Goal: Obtain resource: Obtain resource

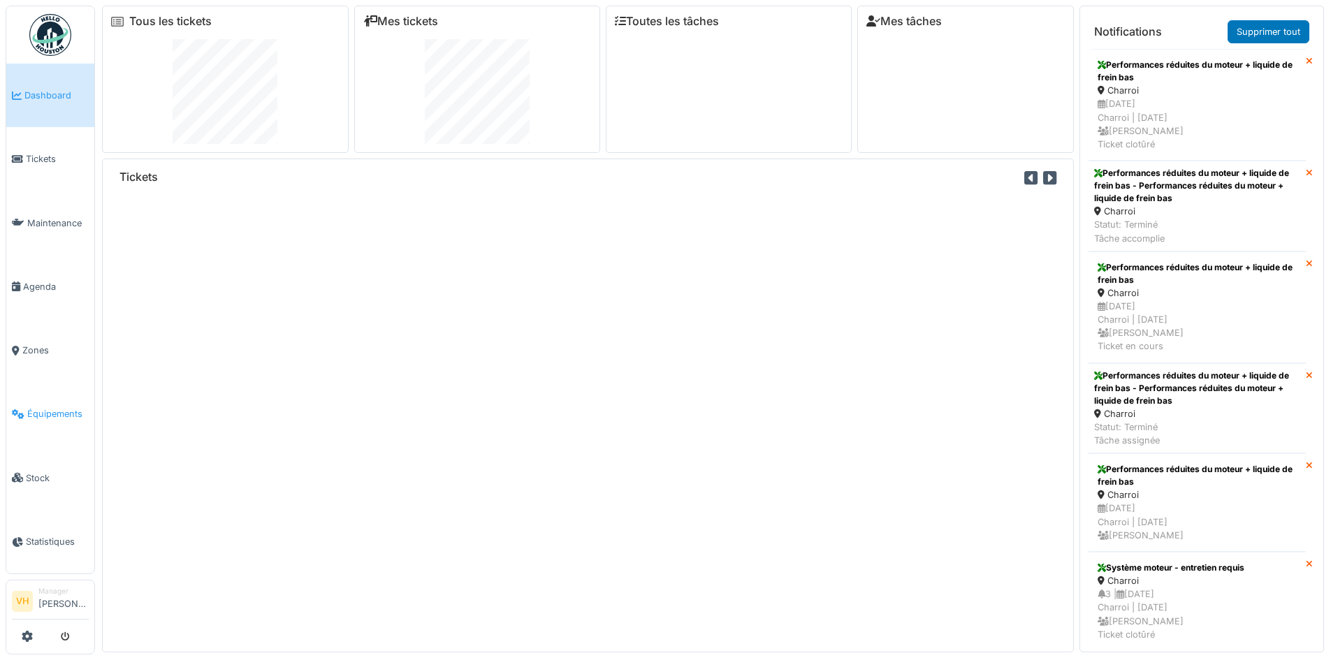
click at [43, 422] on link "Équipements" at bounding box center [50, 414] width 88 height 64
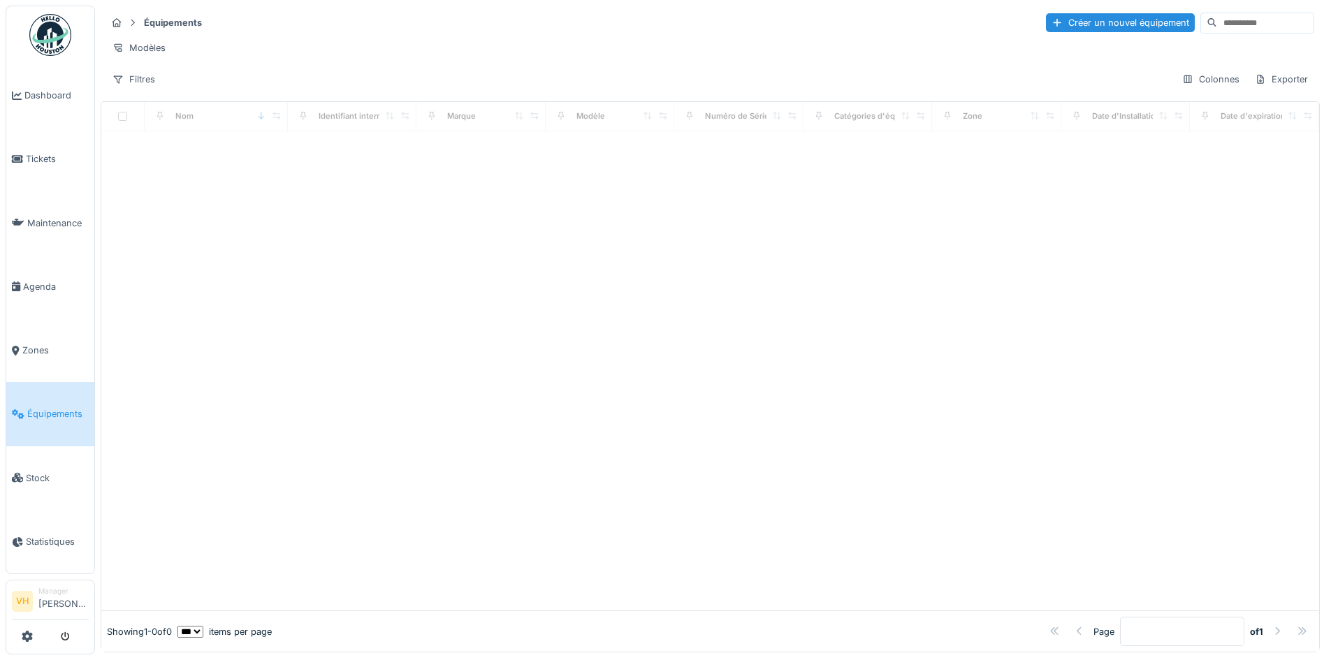
click at [1217, 25] on input at bounding box center [1265, 23] width 96 height 20
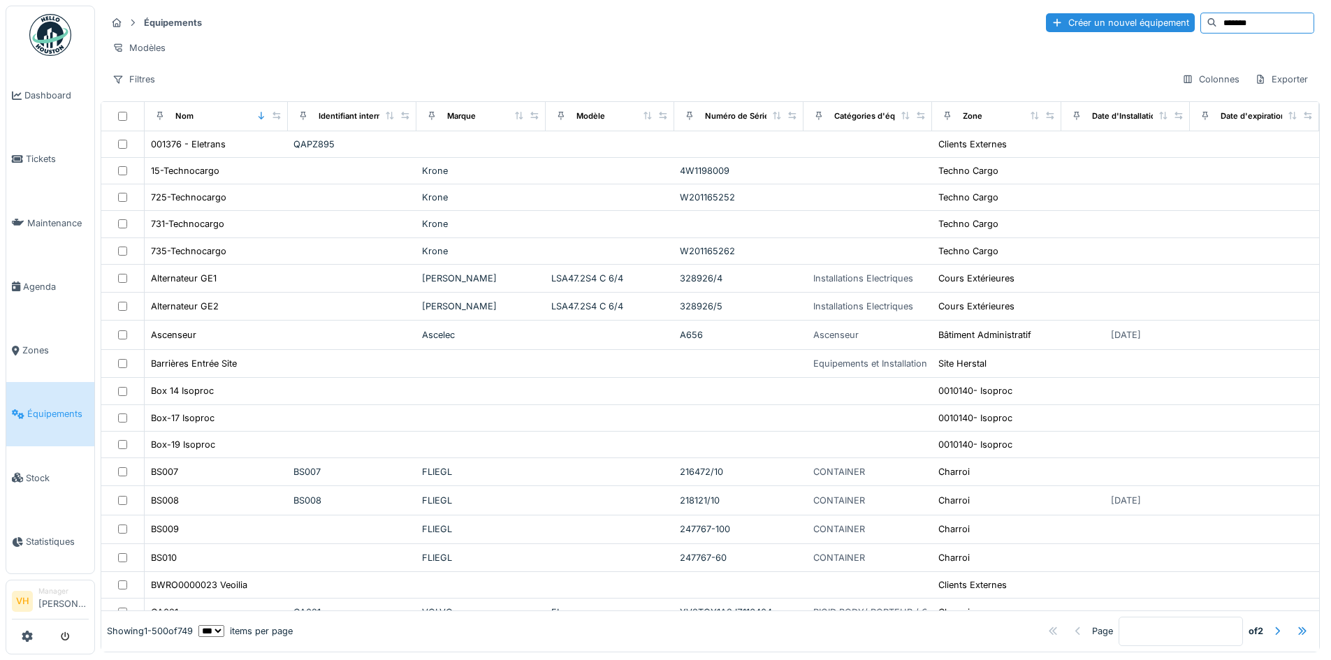
type input "*******"
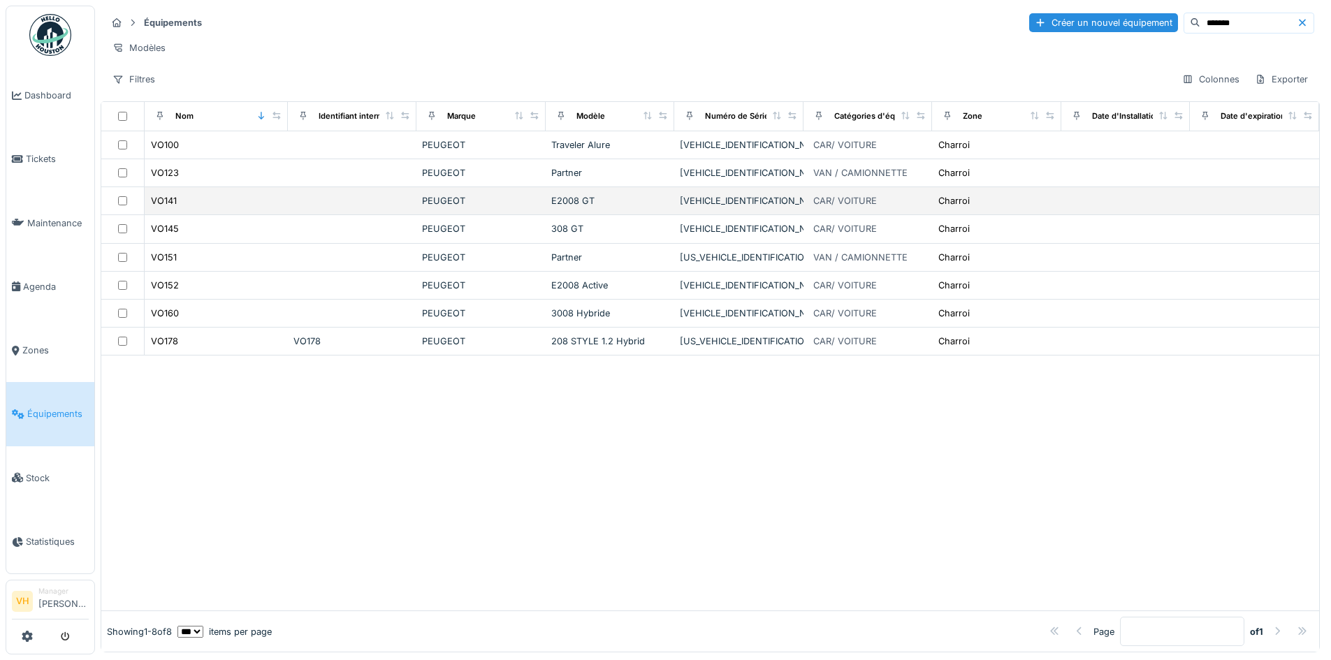
click at [442, 208] on div "PEUGEOT" at bounding box center [481, 200] width 118 height 13
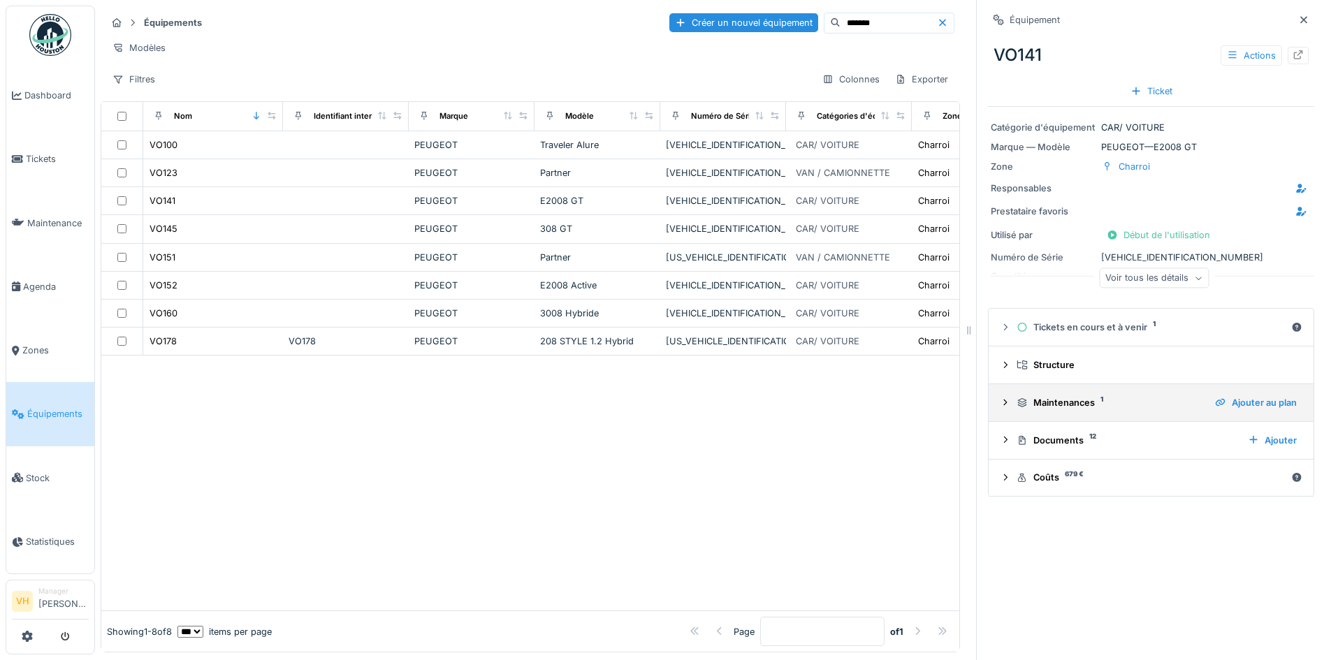
scroll to position [10, 0]
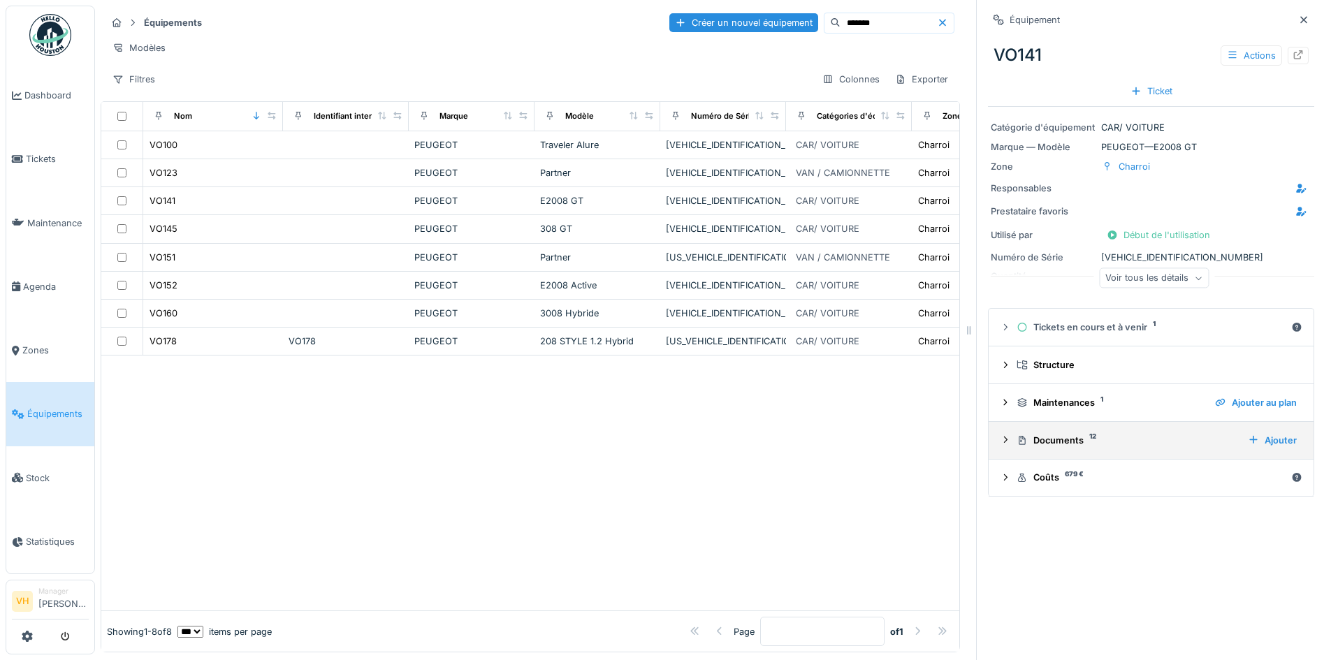
click at [1087, 434] on div "Documents 12" at bounding box center [1127, 440] width 220 height 13
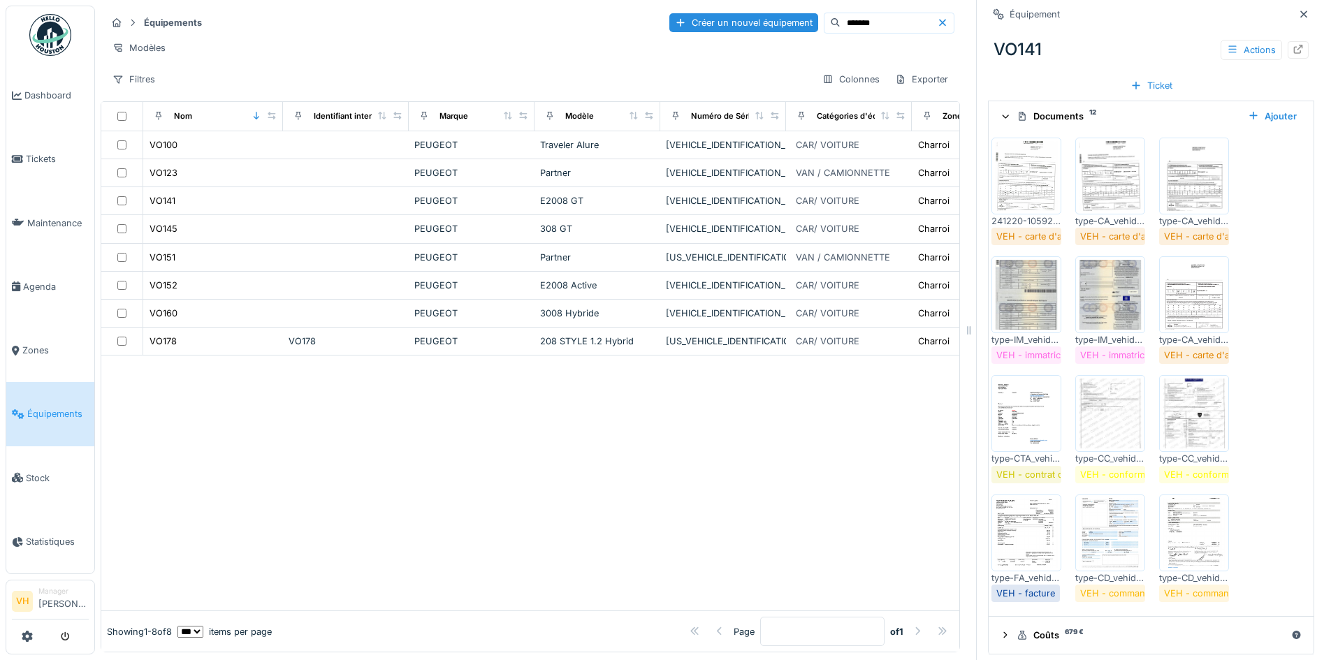
scroll to position [331, 0]
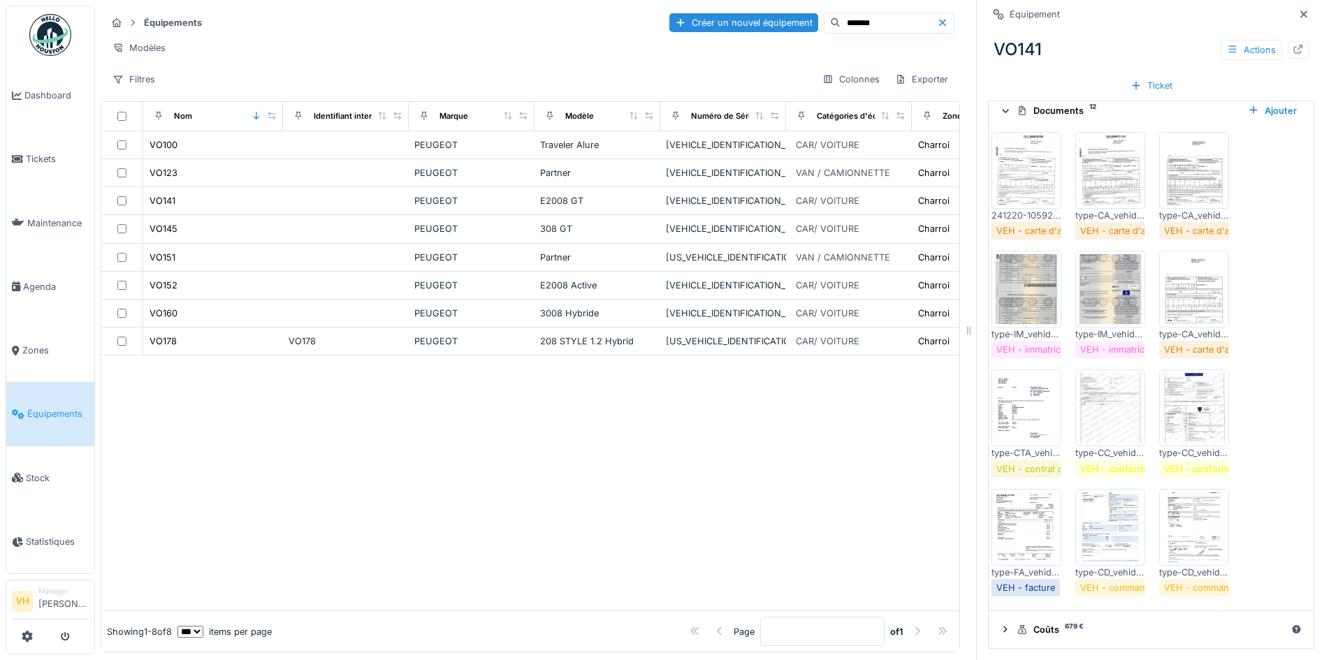
click at [1022, 380] on img at bounding box center [1026, 408] width 63 height 70
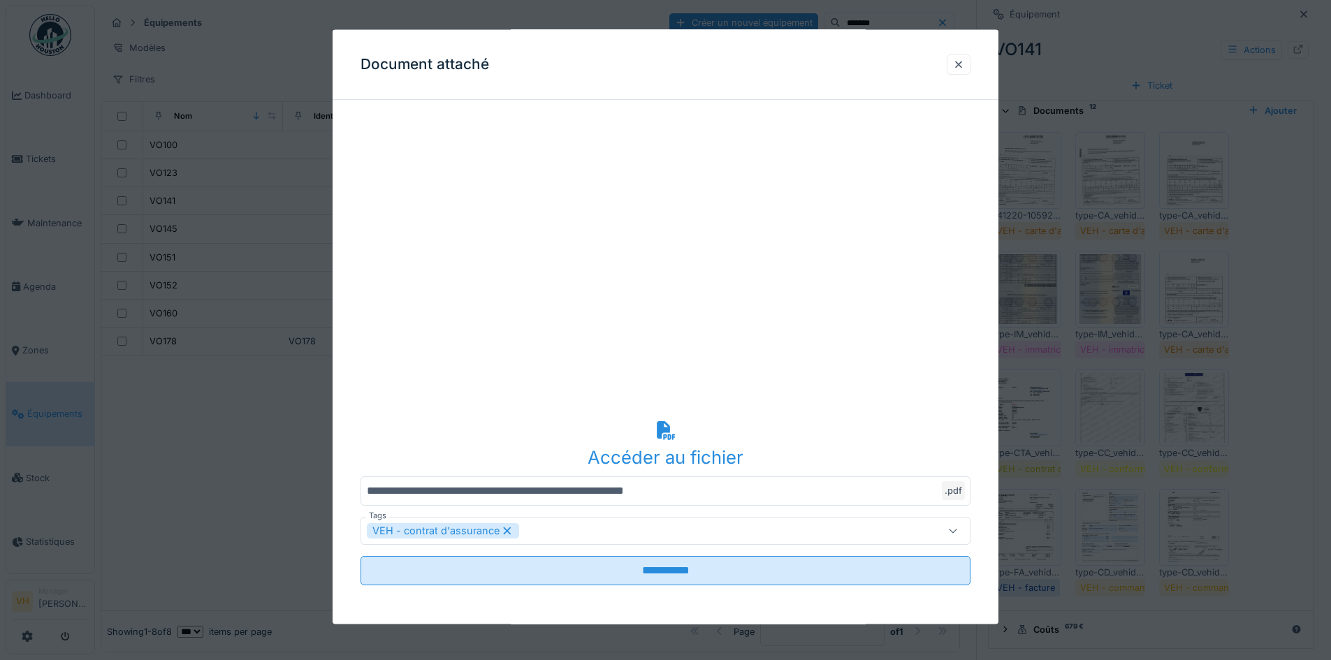
scroll to position [0, 0]
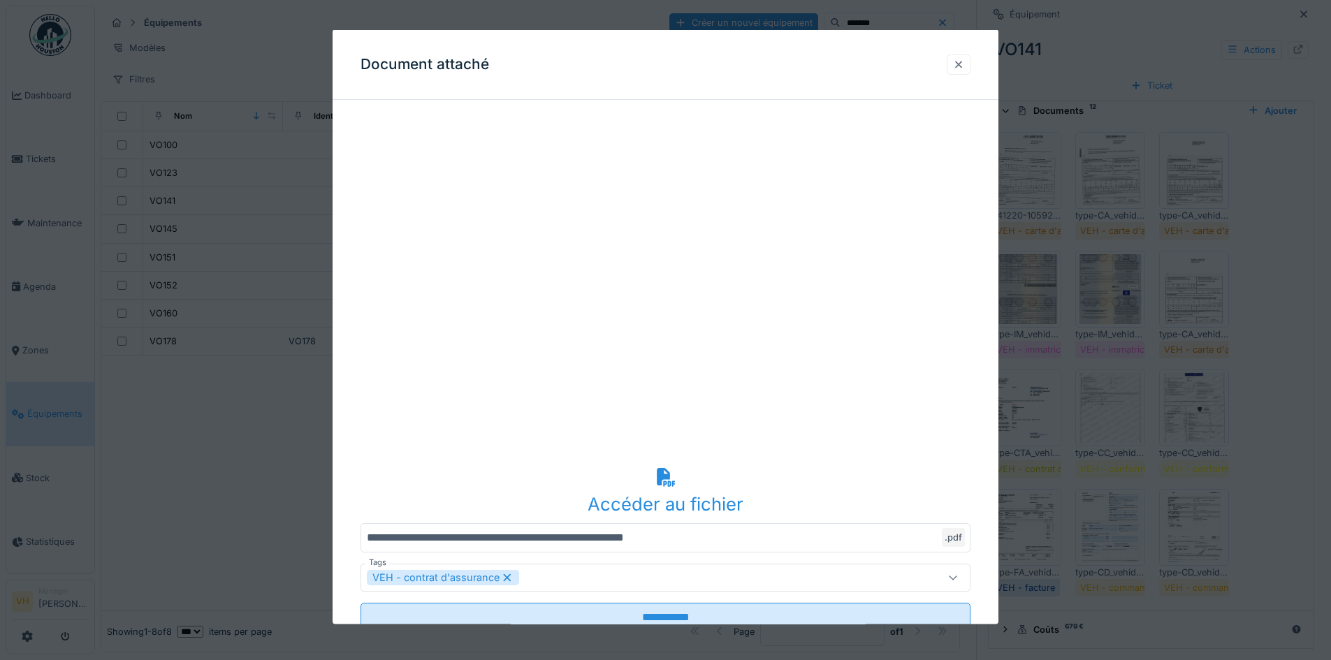
click at [964, 64] on div at bounding box center [958, 63] width 11 height 13
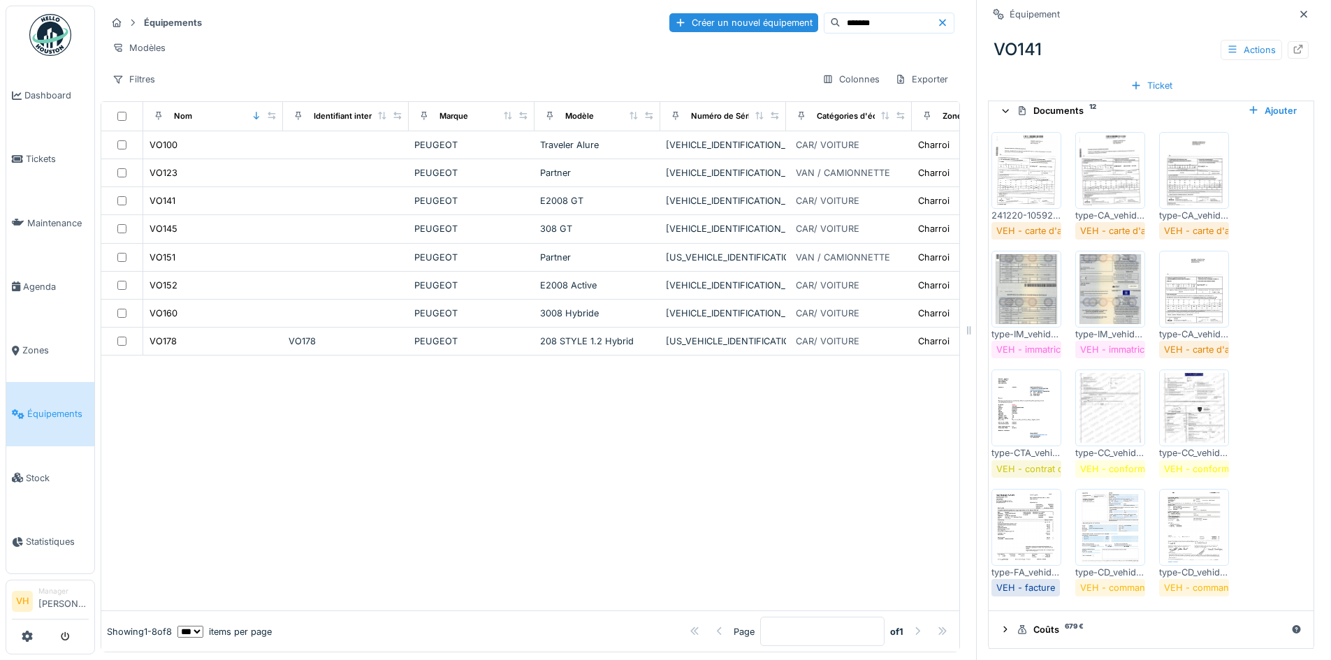
click at [1017, 510] on img at bounding box center [1026, 528] width 63 height 70
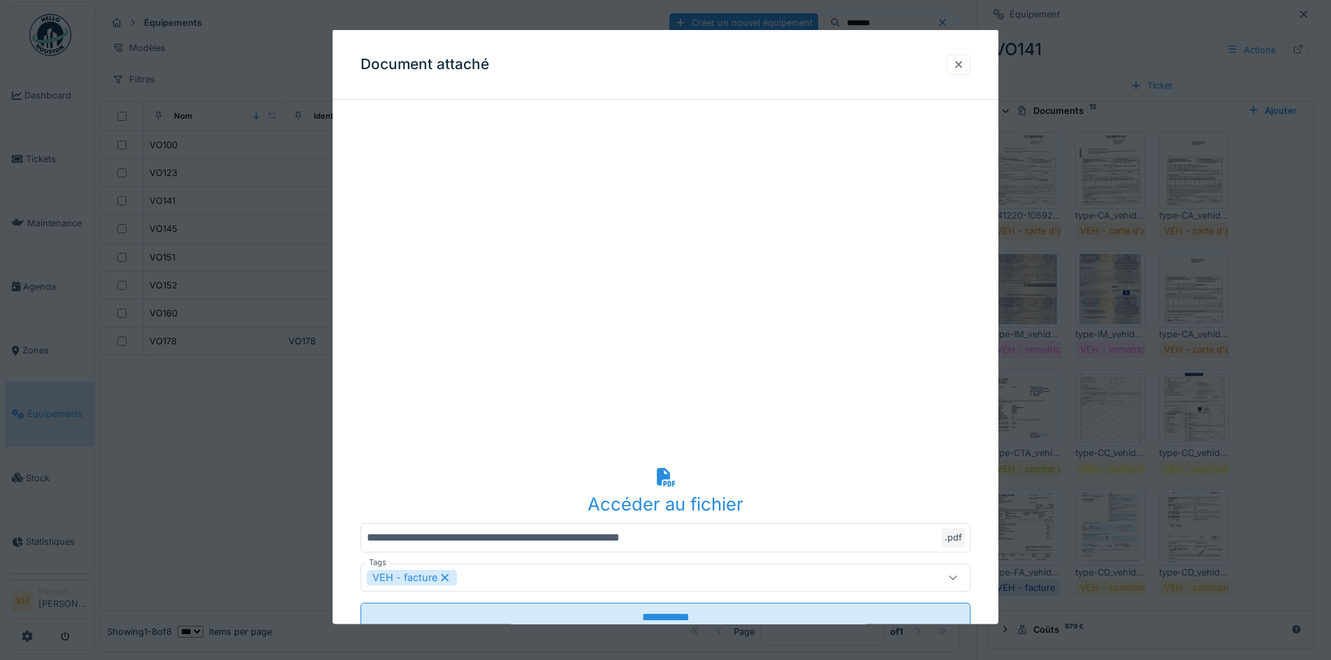
click at [961, 62] on div at bounding box center [958, 63] width 11 height 13
